Goal: Information Seeking & Learning: Learn about a topic

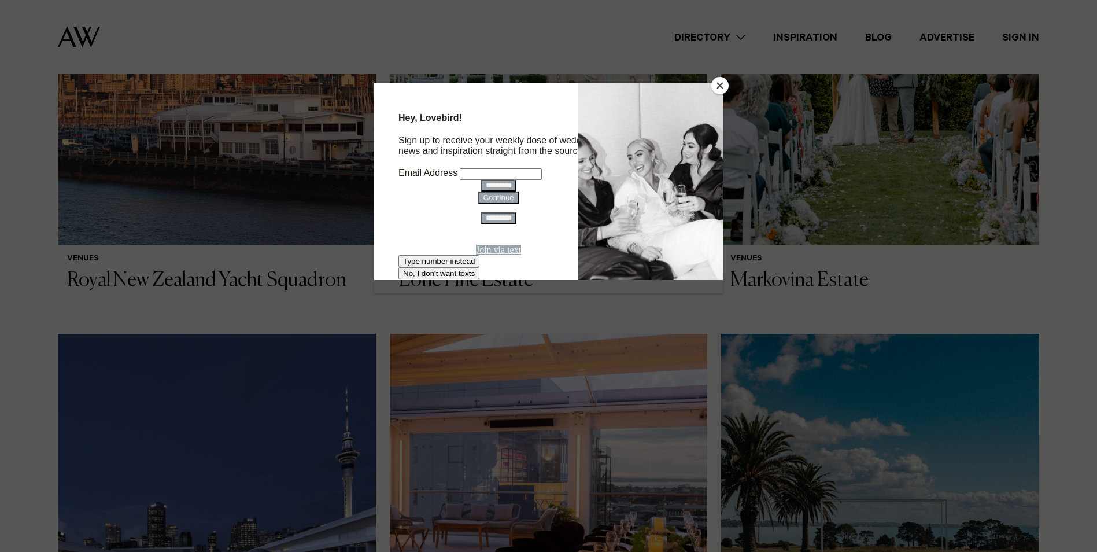
scroll to position [579, 0]
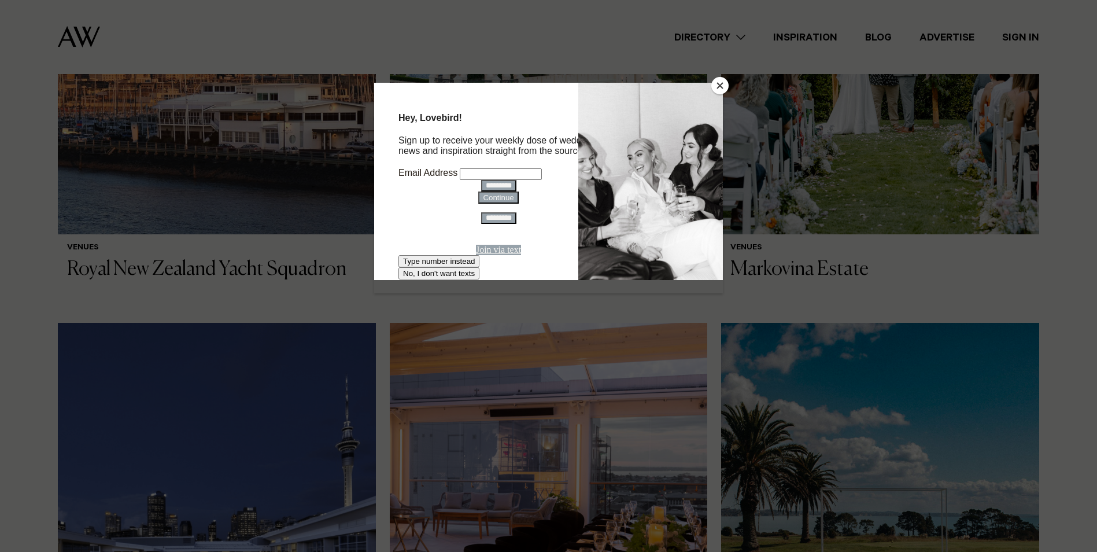
click at [720, 86] on button "Close" at bounding box center [720, 85] width 17 height 17
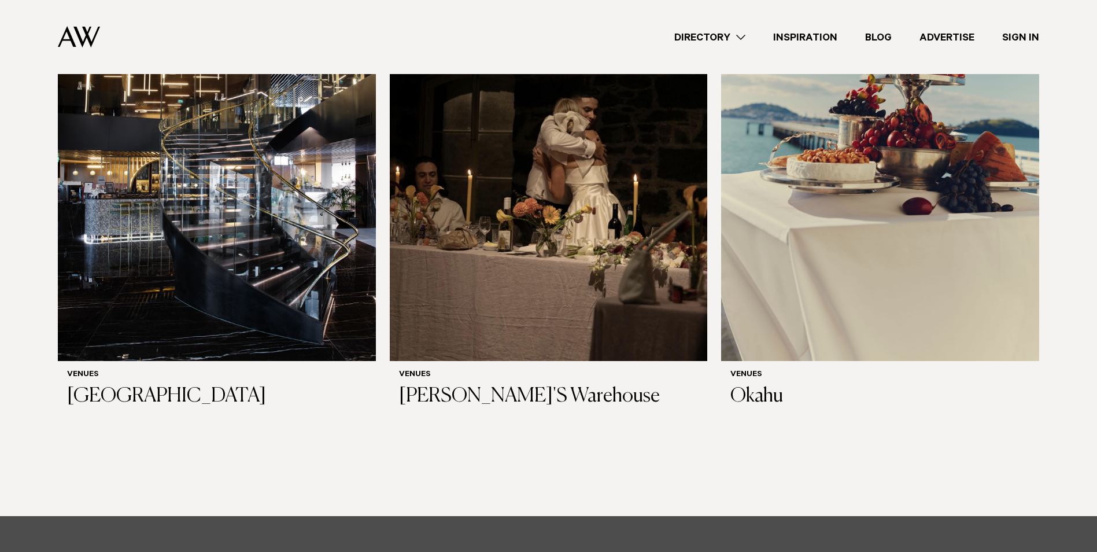
scroll to position [7907, 0]
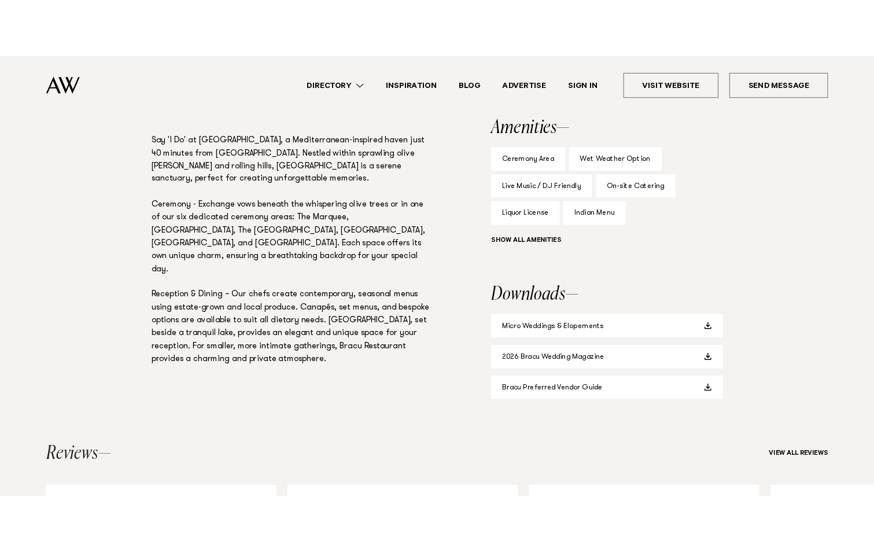
scroll to position [771, 0]
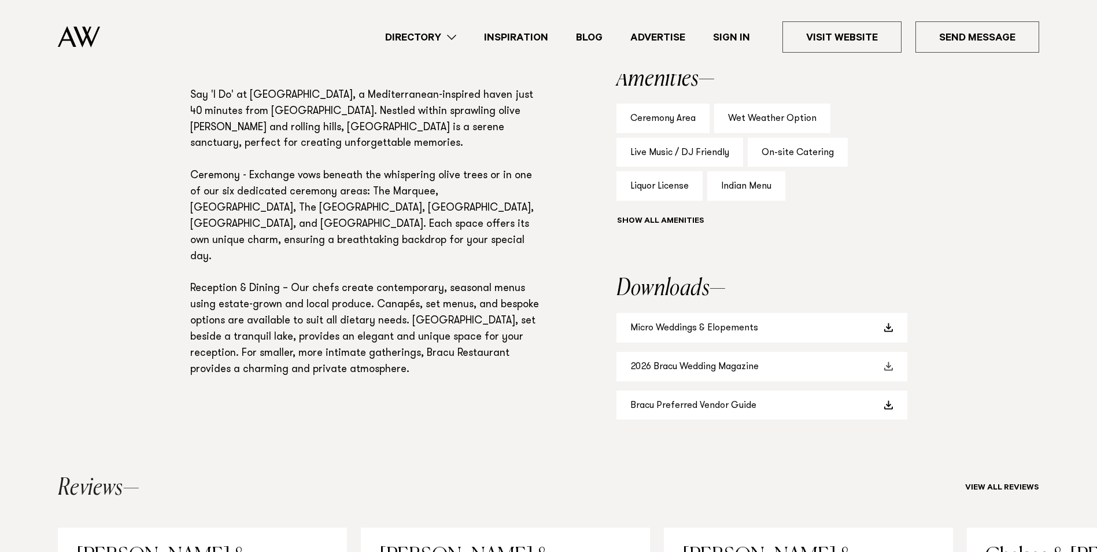
click at [890, 369] on span at bounding box center [889, 366] width 9 height 9
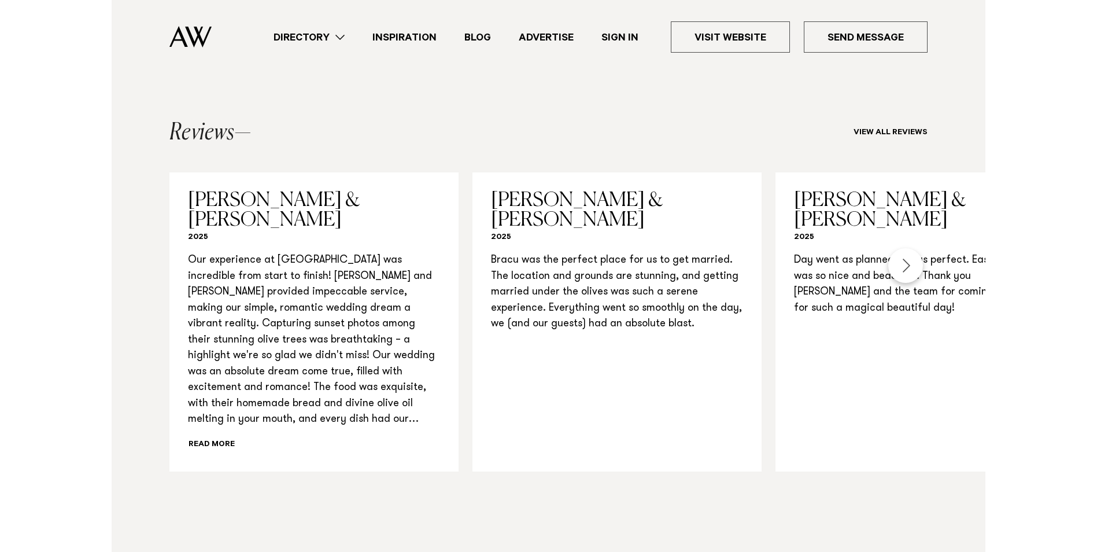
scroll to position [1157, 0]
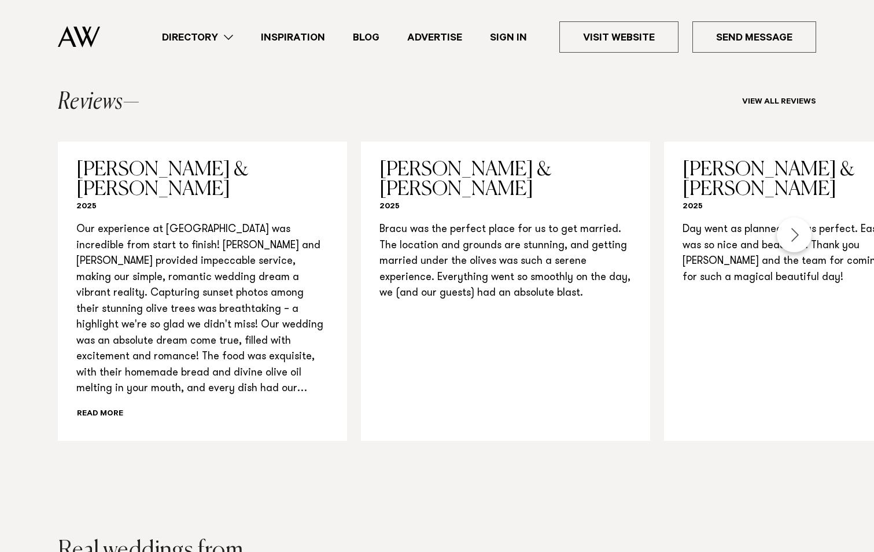
click at [794, 227] on div "Next slide" at bounding box center [794, 235] width 35 height 35
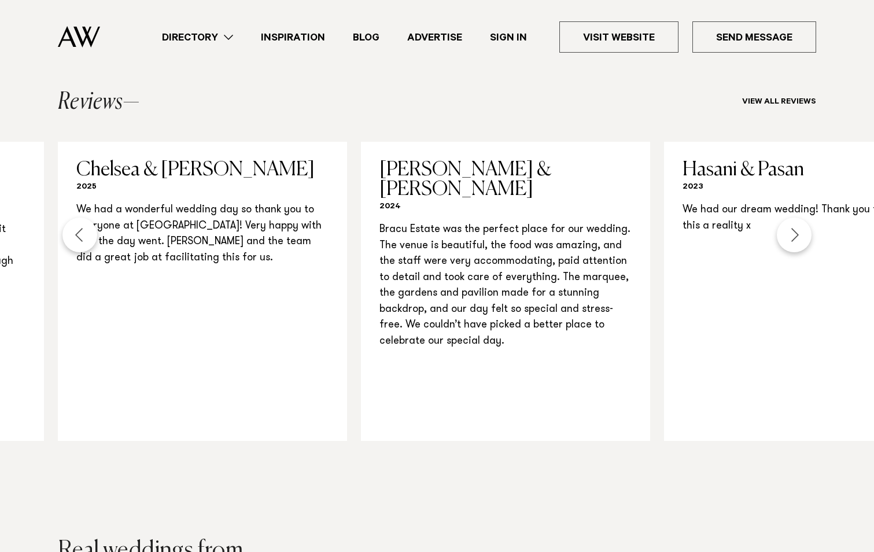
click at [794, 227] on div "Next slide" at bounding box center [794, 235] width 35 height 35
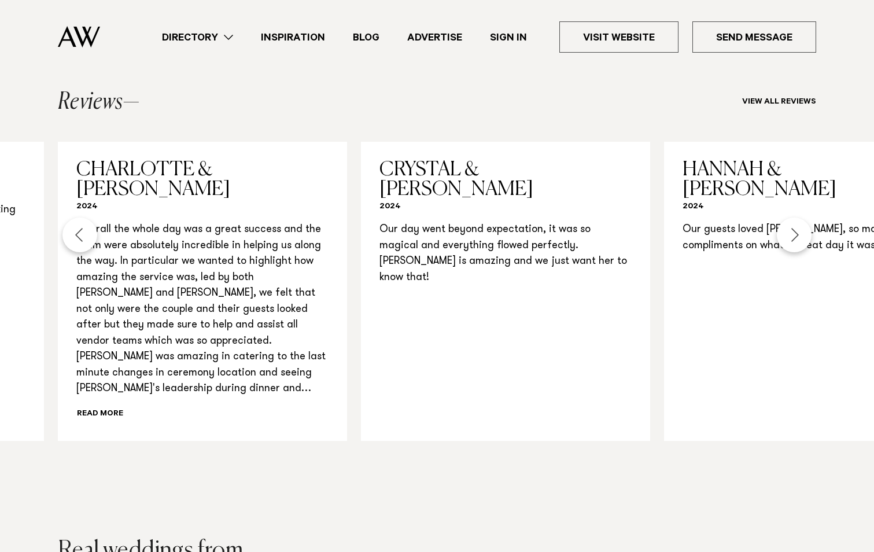
click at [794, 227] on div "Next slide" at bounding box center [794, 235] width 35 height 35
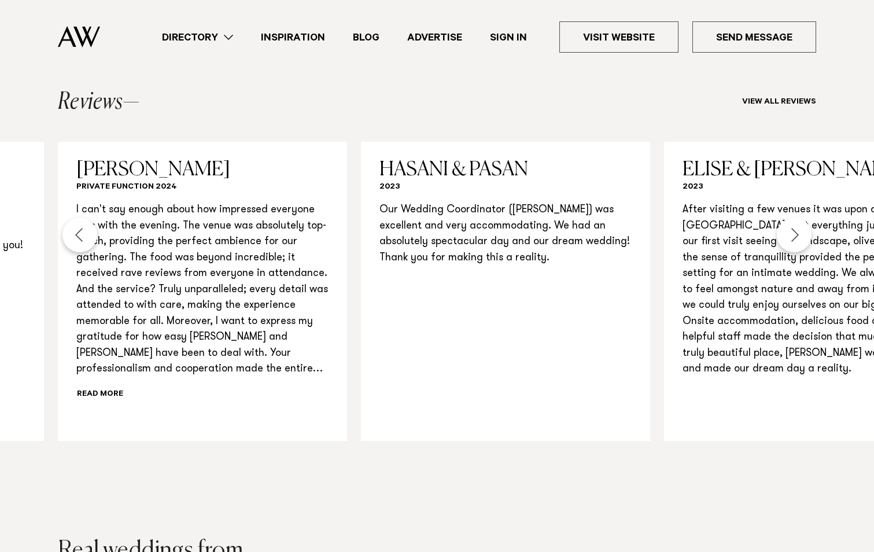
click at [794, 227] on div "Next slide" at bounding box center [794, 235] width 35 height 35
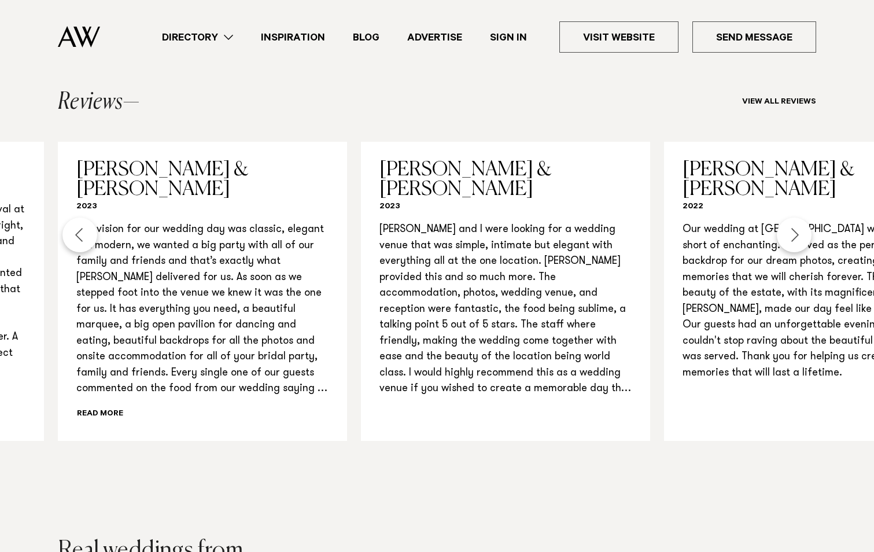
click at [794, 227] on div "Next slide" at bounding box center [794, 235] width 35 height 35
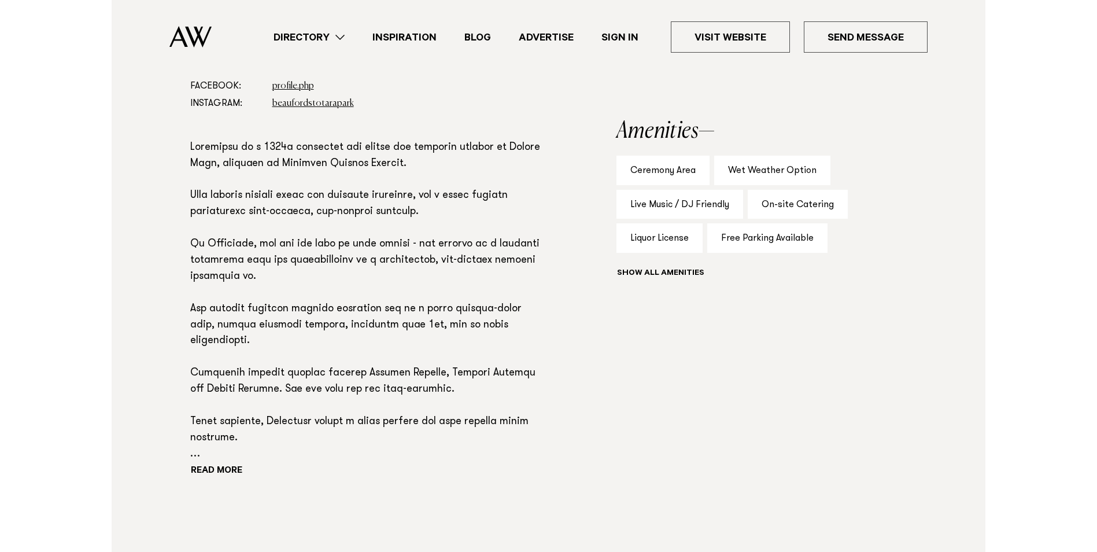
scroll to position [771, 0]
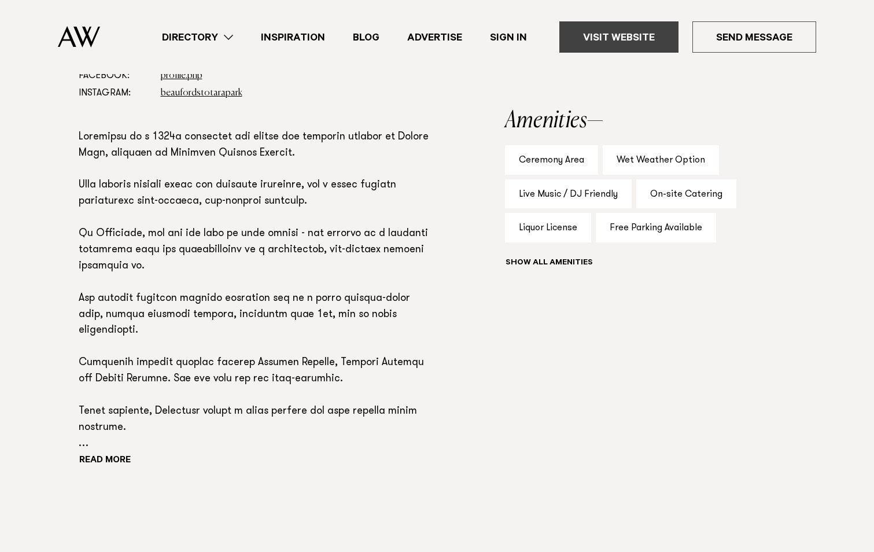
click at [606, 35] on link "Visit Website" at bounding box center [618, 36] width 119 height 31
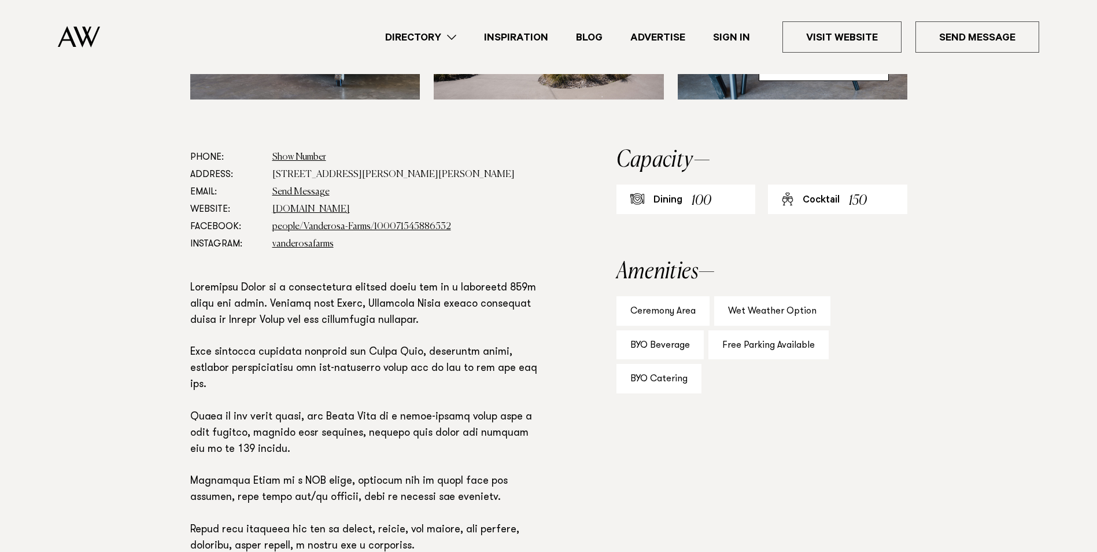
scroll to position [771, 0]
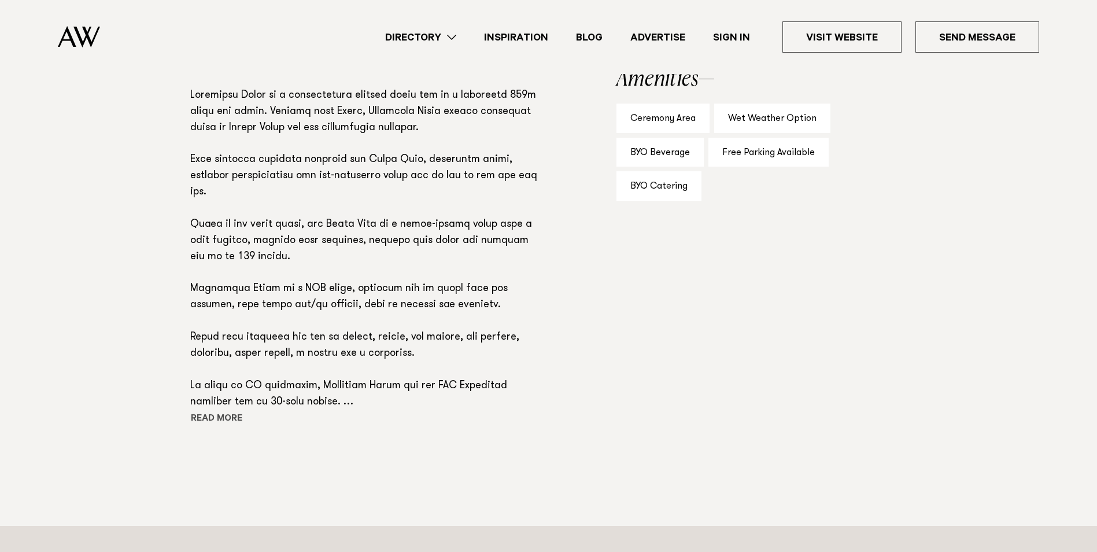
click at [204, 414] on button "Read more" at bounding box center [242, 419] width 104 height 17
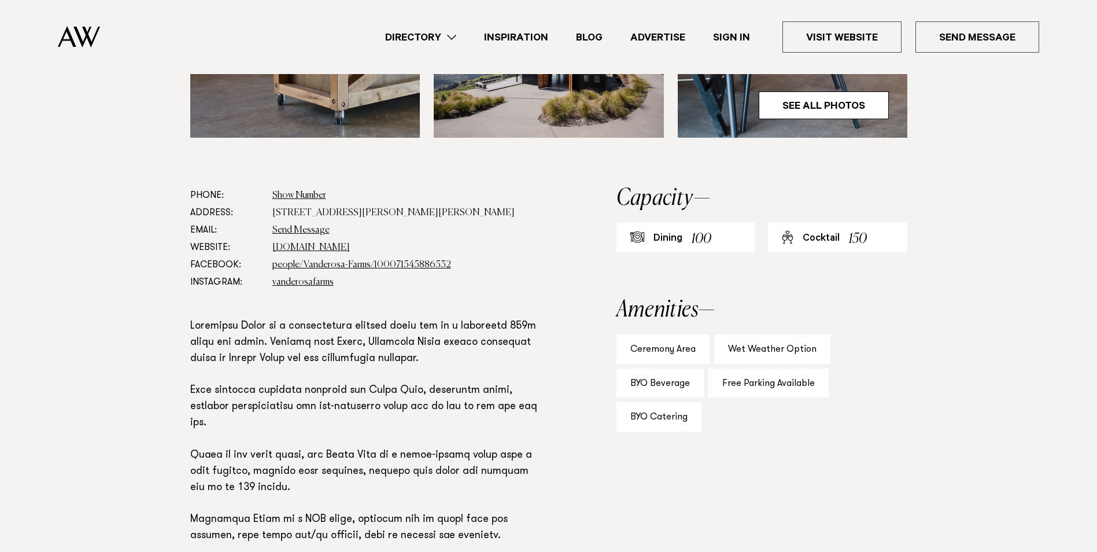
scroll to position [386, 0]
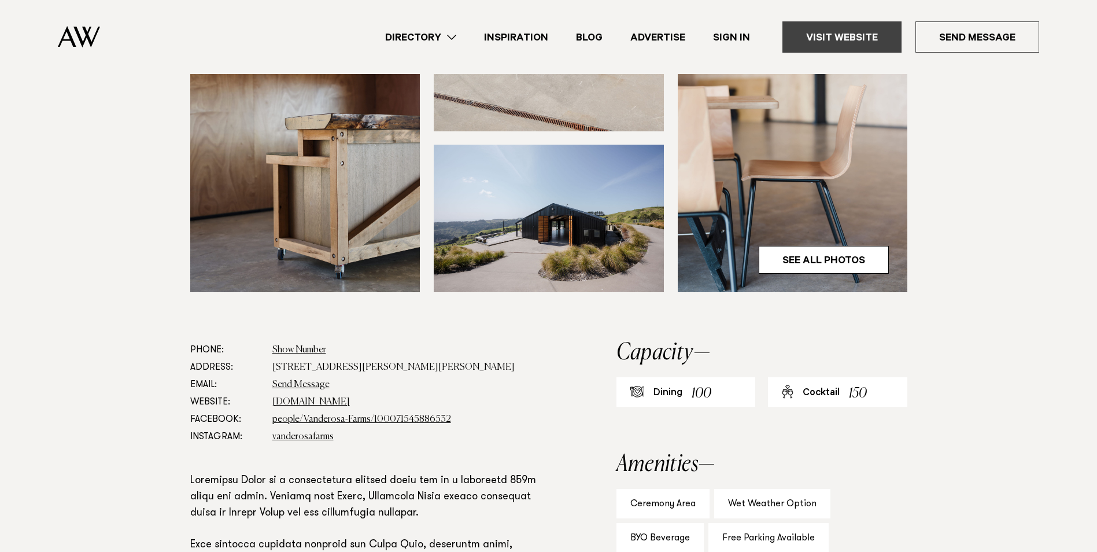
click at [828, 30] on link "Visit Website" at bounding box center [842, 36] width 119 height 31
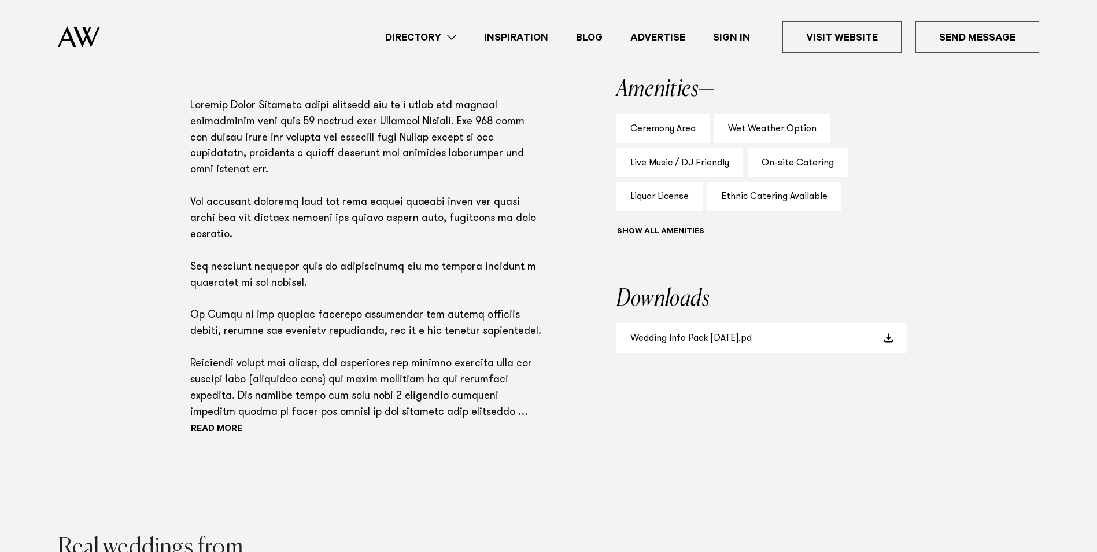
scroll to position [771, 0]
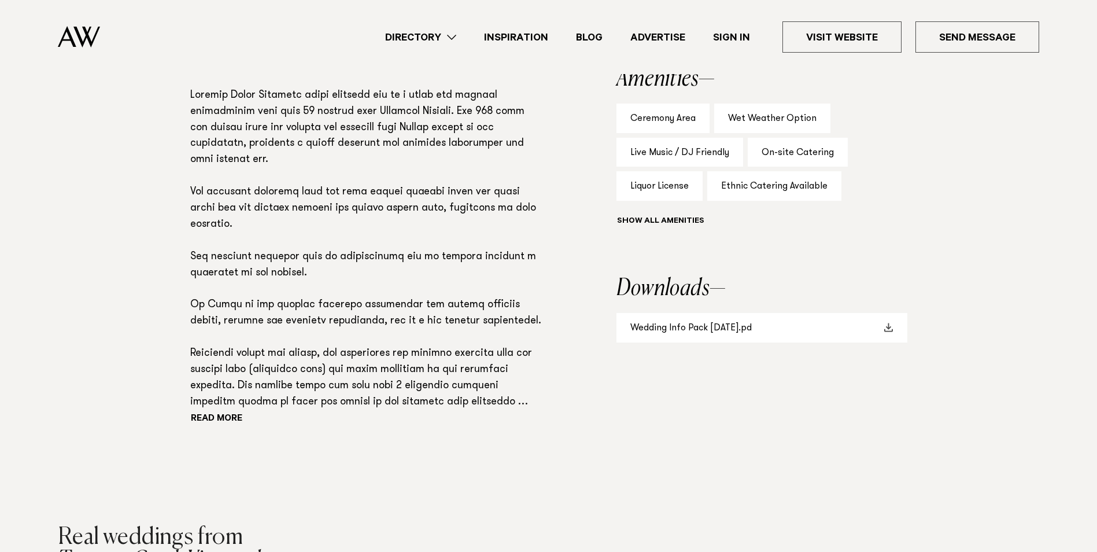
click at [833, 329] on link "Wedding Info Pack [DATE].pd" at bounding box center [762, 328] width 291 height 30
